Goal: Task Accomplishment & Management: Manage account settings

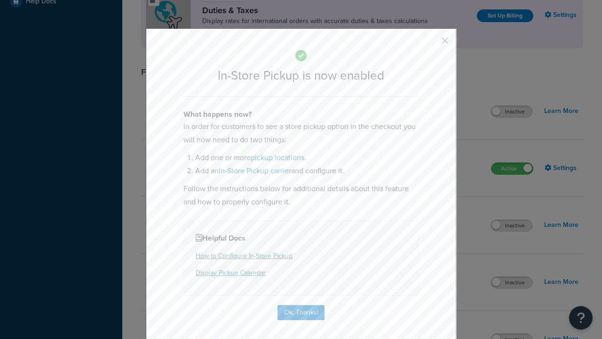
click at [431, 44] on button "button" at bounding box center [431, 44] width 2 height 2
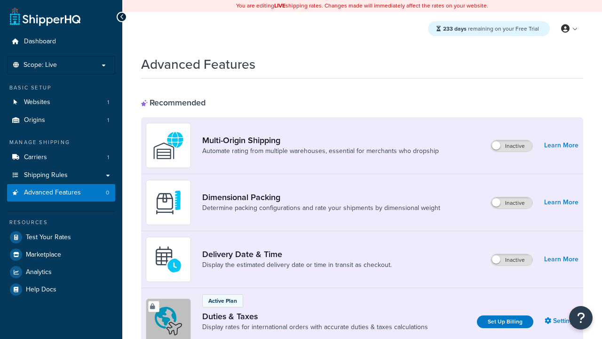
scroll to position [306, 0]
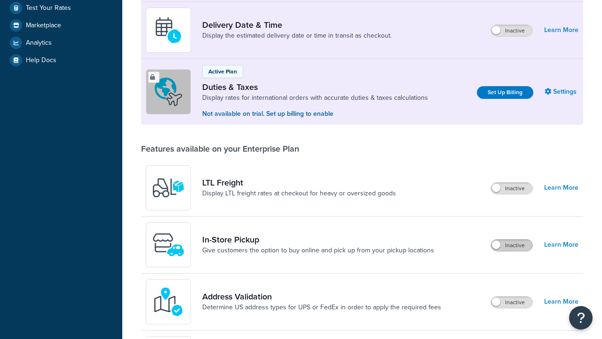
click at [512, 239] on label "Inactive" at bounding box center [511, 244] width 41 height 11
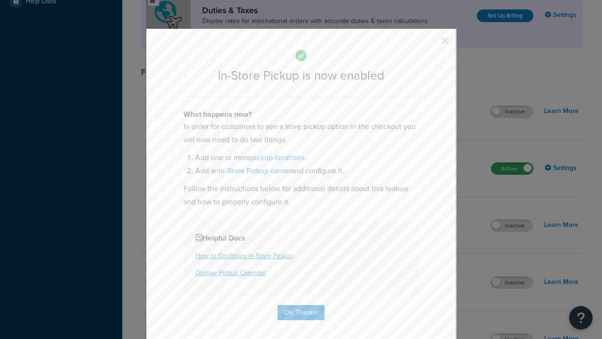
scroll to position [0, 0]
click at [431, 44] on button "button" at bounding box center [431, 44] width 2 height 2
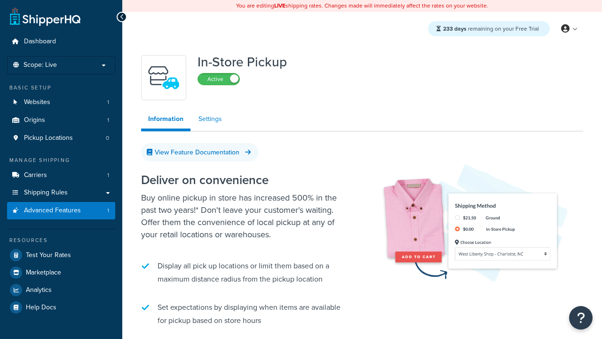
click at [209, 120] on link "Settings" at bounding box center [210, 119] width 38 height 19
select select "inline"
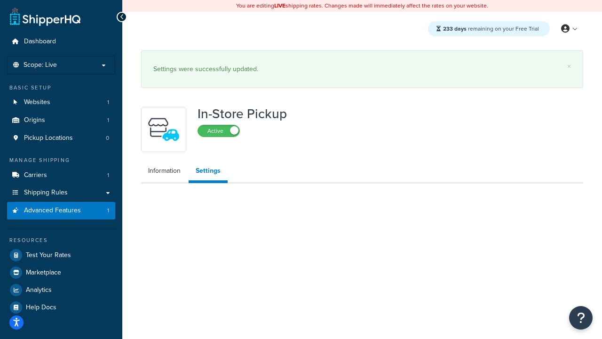
select select "inline"
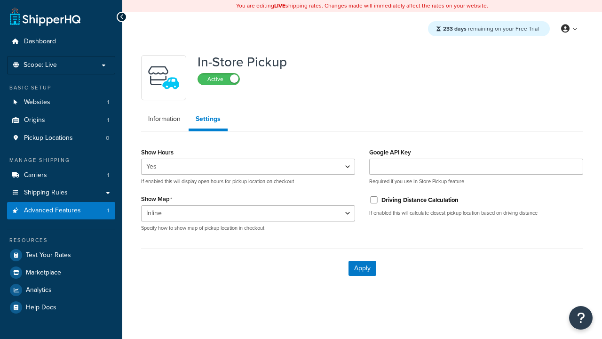
select select "inline"
click at [48, 138] on span "Pickup Locations" at bounding box center [48, 138] width 49 height 8
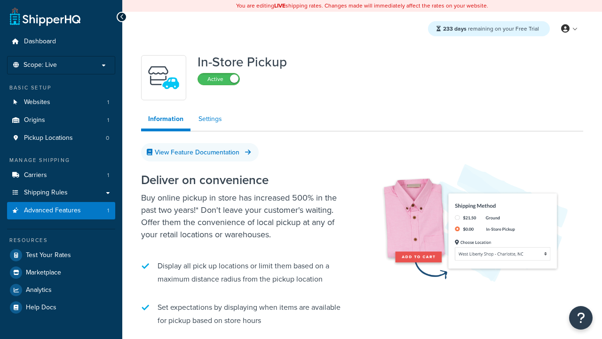
click at [209, 120] on link "Settings" at bounding box center [210, 119] width 38 height 19
select select "inline"
